Goal: Task Accomplishment & Management: Manage account settings

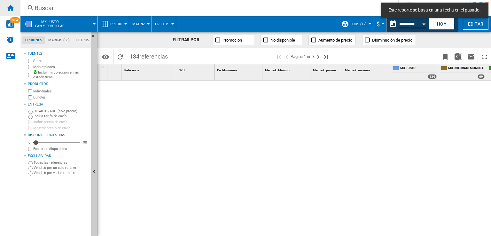
click at [14, 8] on ng-md-icon "Inicio" at bounding box center [10, 8] width 8 height 8
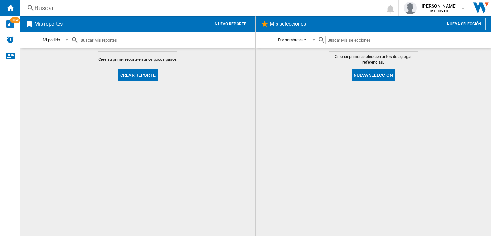
click at [90, 11] on div "Buscar" at bounding box center [199, 8] width 329 height 9
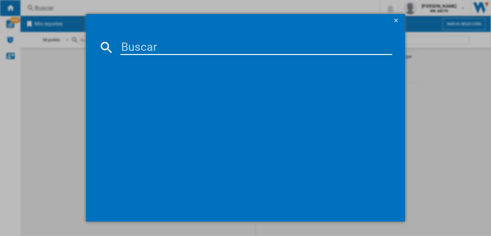
click at [129, 41] on input at bounding box center [257, 47] width 272 height 15
paste input "23705"
type input "23705"
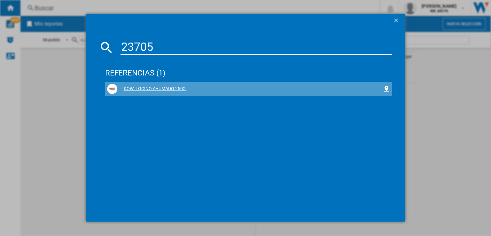
click at [130, 88] on div "KOWI TOCINO AHUMADO 250G" at bounding box center [249, 89] width 265 height 6
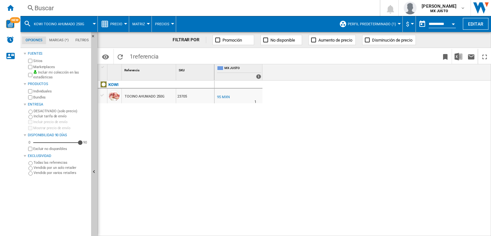
click at [397, 22] on button "Perfil predeterminado (1)" at bounding box center [373, 24] width 51 height 16
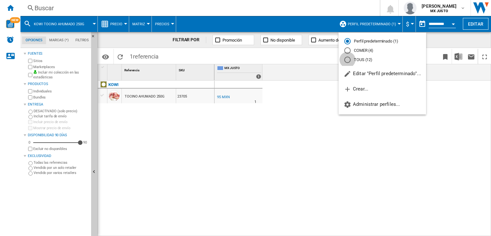
click at [347, 57] on div "TOUS (12)" at bounding box center [347, 60] width 6 height 6
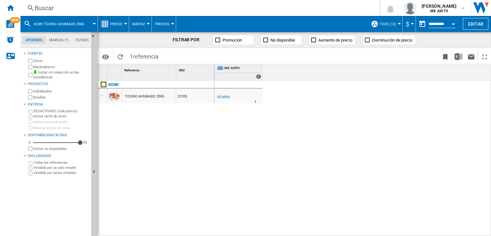
click at [383, 21] on button "TOUS (12)" at bounding box center [390, 24] width 20 height 16
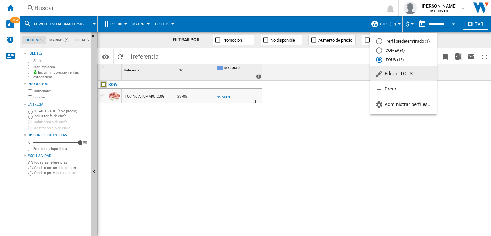
click at [397, 73] on span "Editar "TOUS"..." at bounding box center [396, 74] width 43 height 6
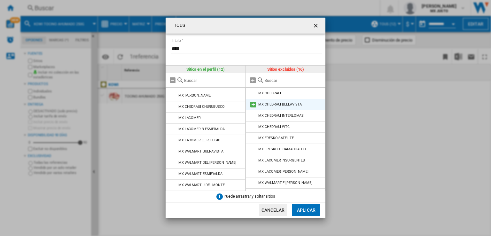
click at [255, 105] on md-icon at bounding box center [253, 105] width 8 height 8
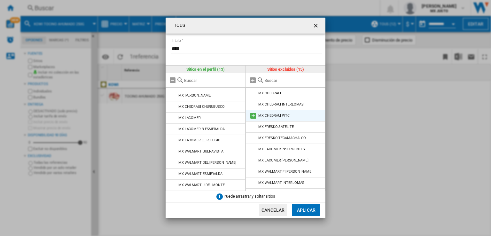
click at [255, 115] on md-icon at bounding box center [253, 116] width 8 height 8
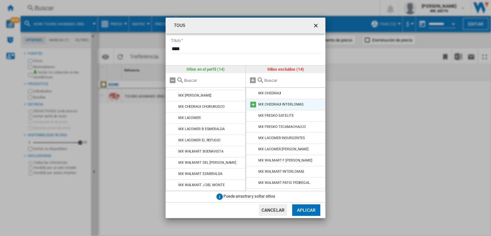
click at [254, 105] on md-icon at bounding box center [253, 105] width 8 height 8
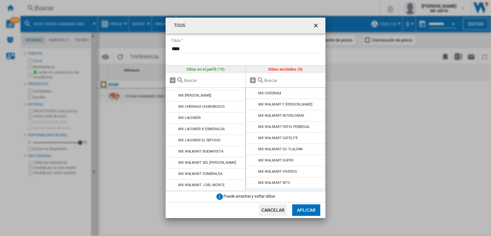
click at [254, 105] on md-icon at bounding box center [253, 105] width 8 height 8
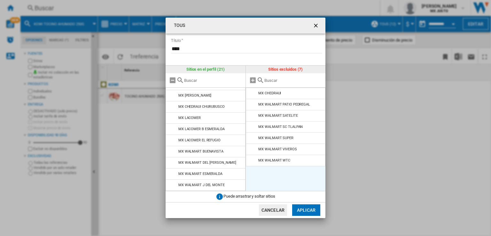
click at [254, 105] on md-icon at bounding box center [253, 105] width 8 height 8
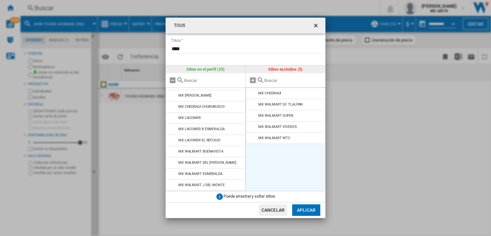
click at [254, 105] on md-icon at bounding box center [253, 105] width 8 height 8
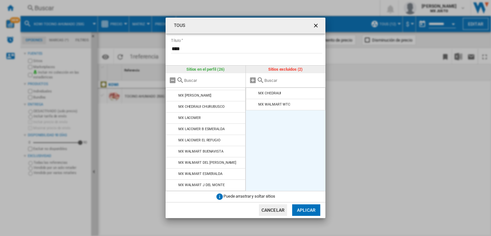
click at [254, 105] on md-icon at bounding box center [253, 105] width 8 height 8
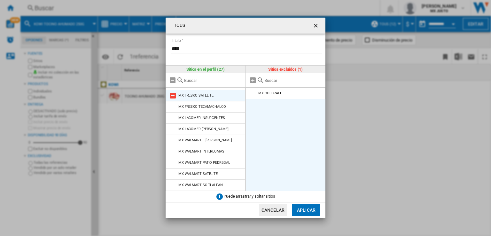
scroll to position [200, 0]
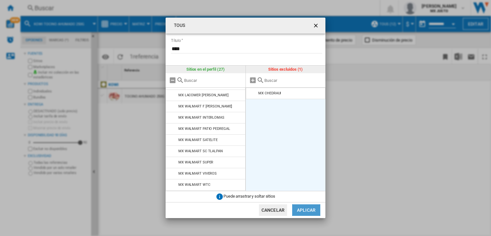
click at [304, 210] on button "Aplicar" at bounding box center [306, 210] width 28 height 12
